Goal: Information Seeking & Learning: Learn about a topic

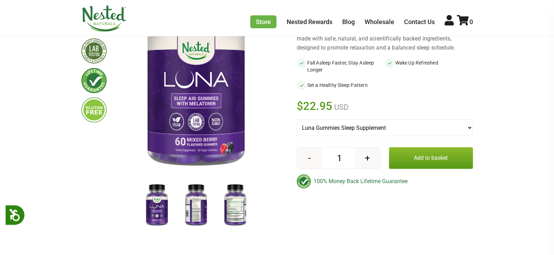
scroll to position [117, 0]
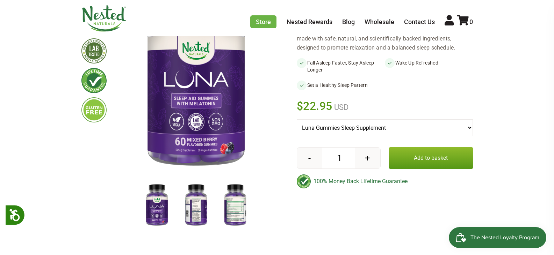
click at [242, 208] on img at bounding box center [235, 205] width 35 height 45
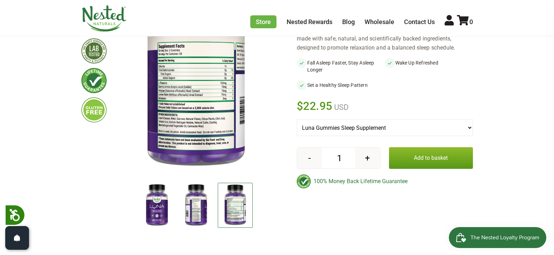
click at [266, 189] on div at bounding box center [196, 206] width 157 height 47
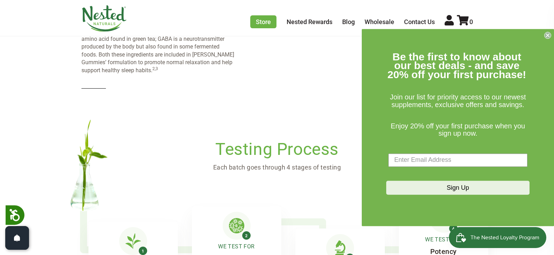
scroll to position [1586, 0]
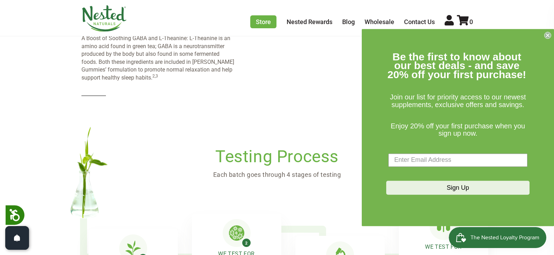
click at [549, 34] on circle "Close dialog" at bounding box center [547, 35] width 7 height 7
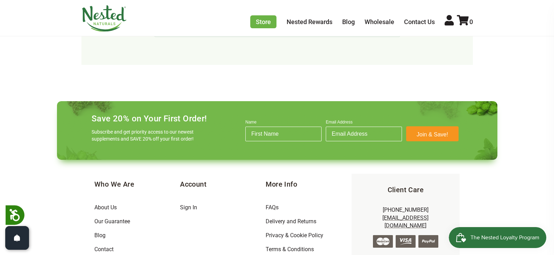
scroll to position [2554, 0]
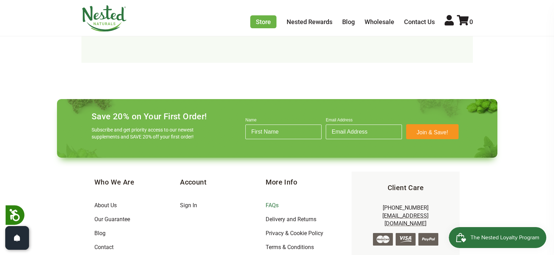
click at [269, 202] on link "FAQs" at bounding box center [272, 205] width 13 height 7
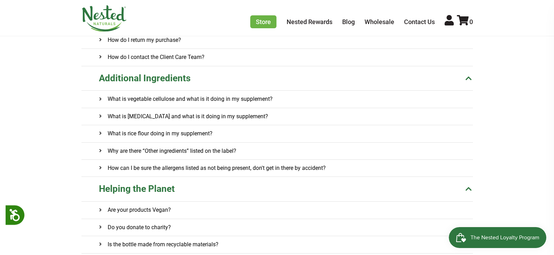
scroll to position [240, 0]
click at [253, 169] on h4 "How can I be sure the allergens listed as not being present, don't get in there…" at bounding box center [212, 168] width 227 height 17
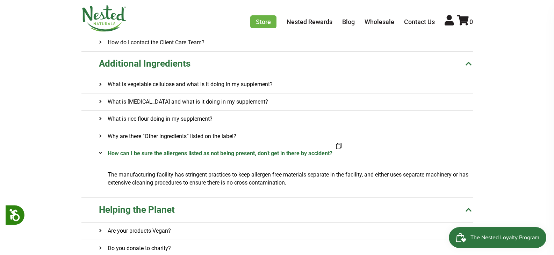
scroll to position [257, 0]
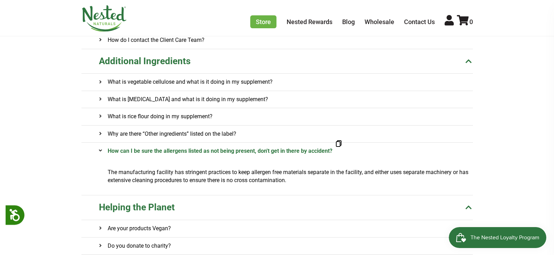
click at [253, 172] on p "The manufacturing facility has stringent practices to keep allergen free materi…" at bounding box center [290, 177] width 365 height 16
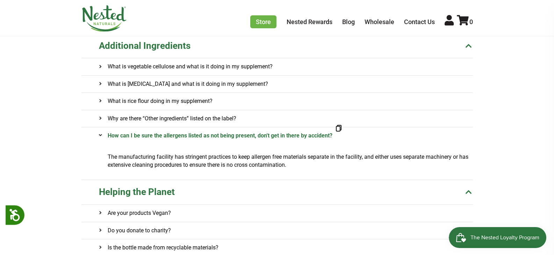
scroll to position [272, 0]
click at [250, 118] on onclick\= "Why are there “Other ingredients” listed on the label?" at bounding box center [286, 119] width 374 height 17
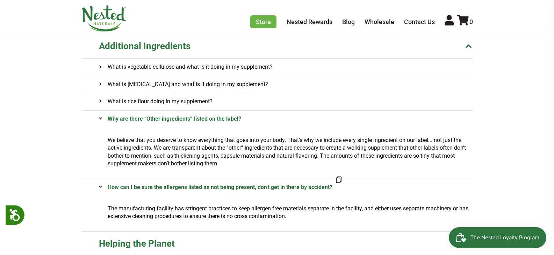
click at [250, 118] on onclick\= "Why are there “Other ingredients” listed on the label?" at bounding box center [286, 119] width 374 height 17
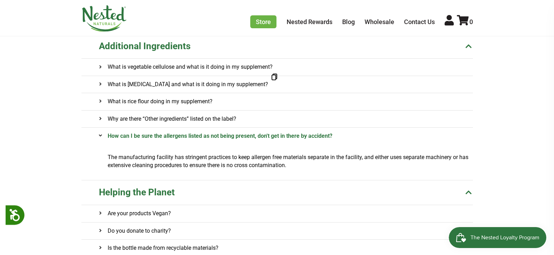
click at [254, 87] on h4 "What is [MEDICAL_DATA] and what is it doing in my supplement?" at bounding box center [183, 84] width 169 height 17
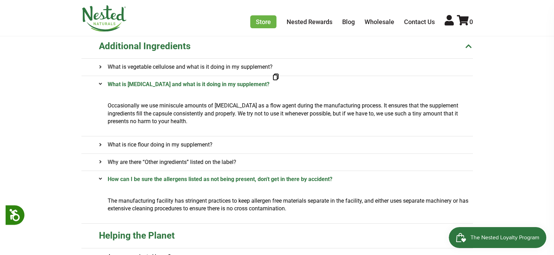
click at [251, 111] on p "Occasionally we use miniscule amounts of [MEDICAL_DATA] as a flow agent during …" at bounding box center [290, 113] width 365 height 23
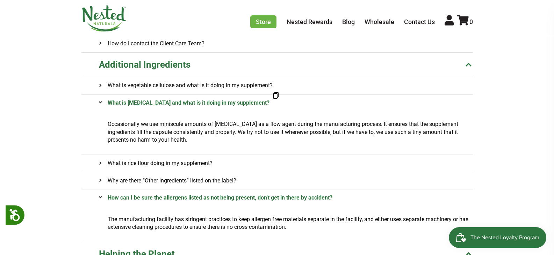
click at [288, 229] on p "The manufacturing facility has stringent practices to keep allergen free materi…" at bounding box center [290, 224] width 365 height 16
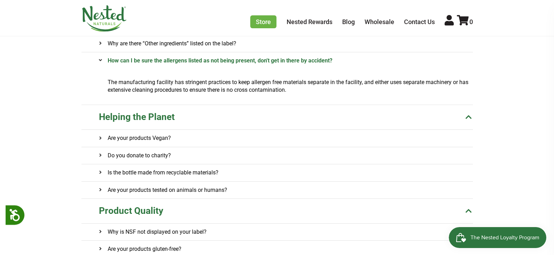
scroll to position [391, 0]
click at [253, 138] on onclick\= "Are your products Vegan?" at bounding box center [286, 138] width 374 height 17
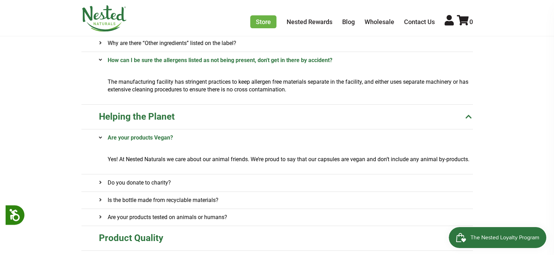
click at [254, 138] on onclick\= "Are your products Vegan?" at bounding box center [286, 138] width 374 height 17
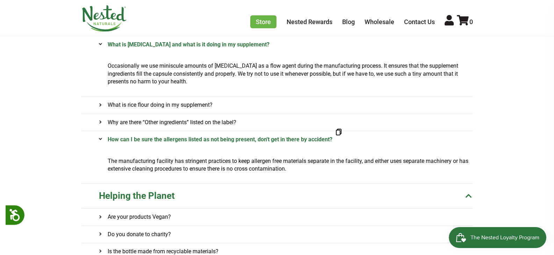
scroll to position [288, 0]
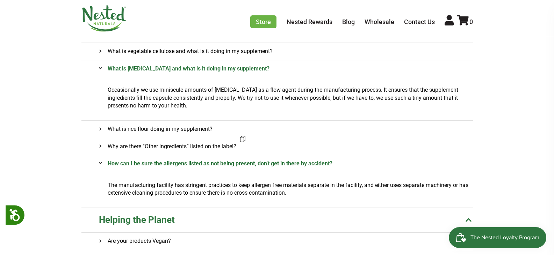
click at [236, 148] on h4 "Why are there “Other ingredients” listed on the label?" at bounding box center [167, 146] width 137 height 17
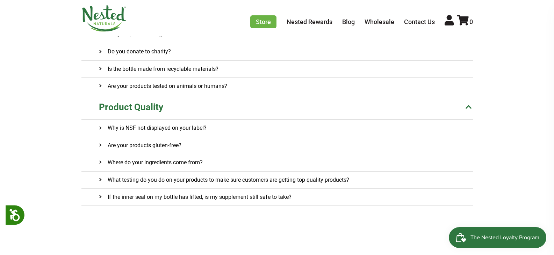
scroll to position [546, 0]
click at [222, 165] on onclick\= "Where do your ingredients come from?" at bounding box center [286, 162] width 374 height 17
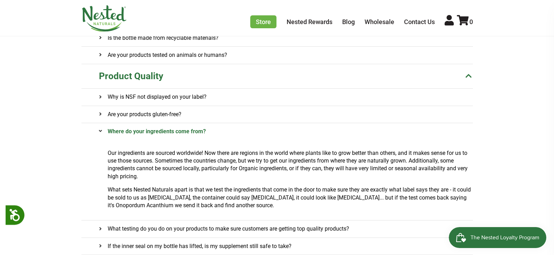
scroll to position [578, 0]
click at [227, 124] on onclick\= "Where do your ingredients come from?" at bounding box center [286, 131] width 374 height 17
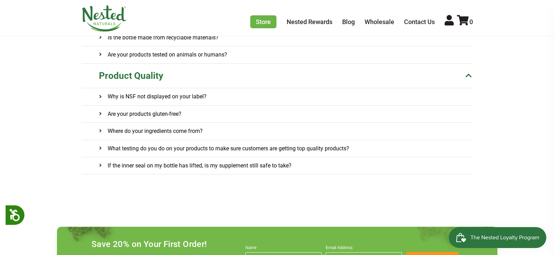
click at [227, 113] on onclick\= "Are your products gluten-free?" at bounding box center [286, 114] width 374 height 17
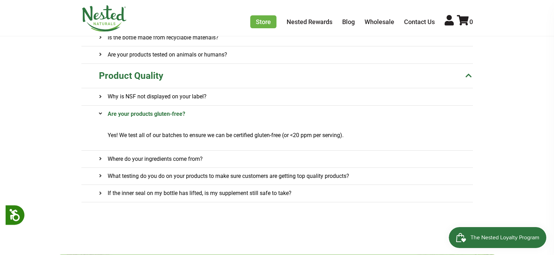
click at [227, 113] on onclick\= "Are your products gluten-free?" at bounding box center [286, 114] width 374 height 17
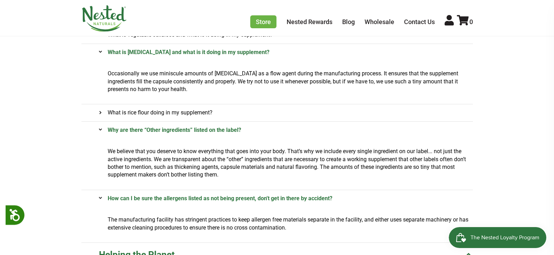
scroll to position [305, 0]
click at [289, 52] on onclick\= "What is magnesium stearate and what is it doing in my supplement?" at bounding box center [286, 52] width 374 height 17
